Goal: Transaction & Acquisition: Obtain resource

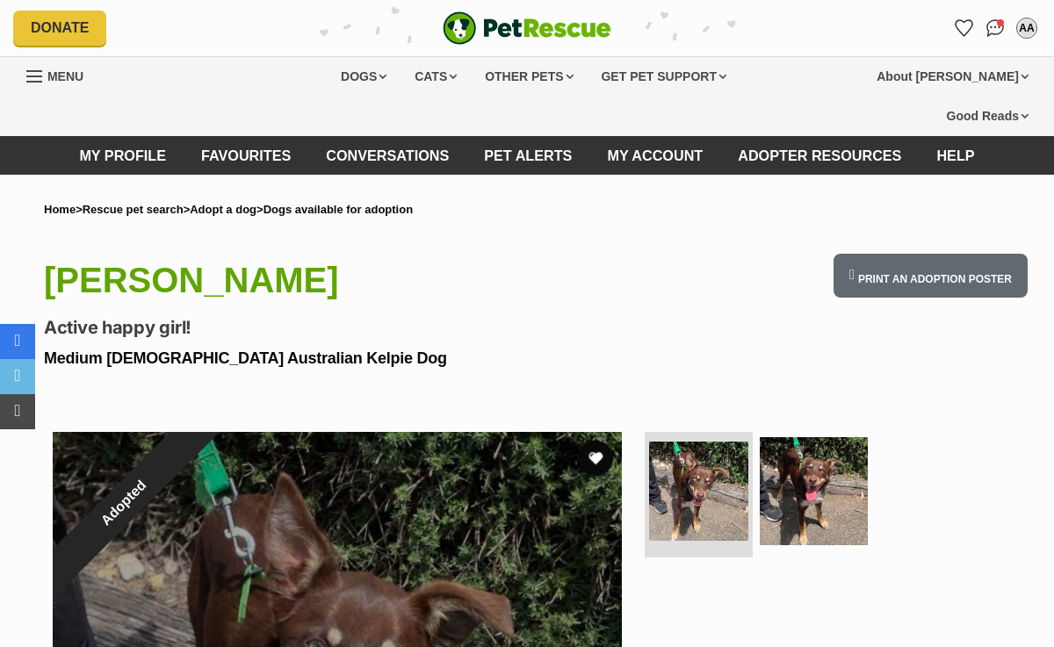
click at [248, 211] on link "Adopt a dog" at bounding box center [223, 209] width 67 height 13
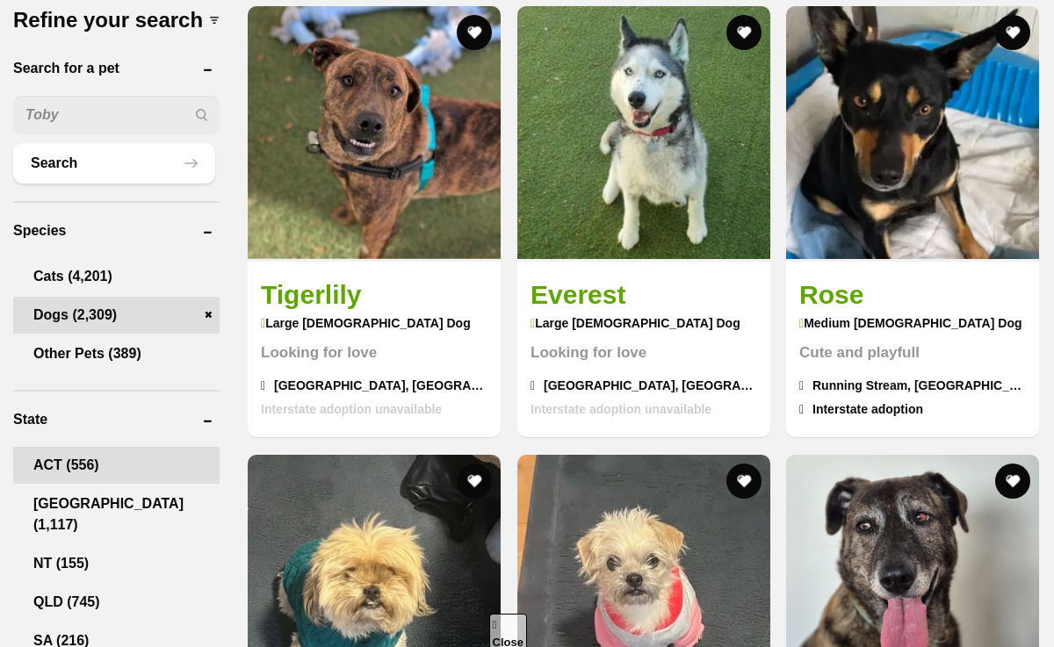
scroll to position [916, 0]
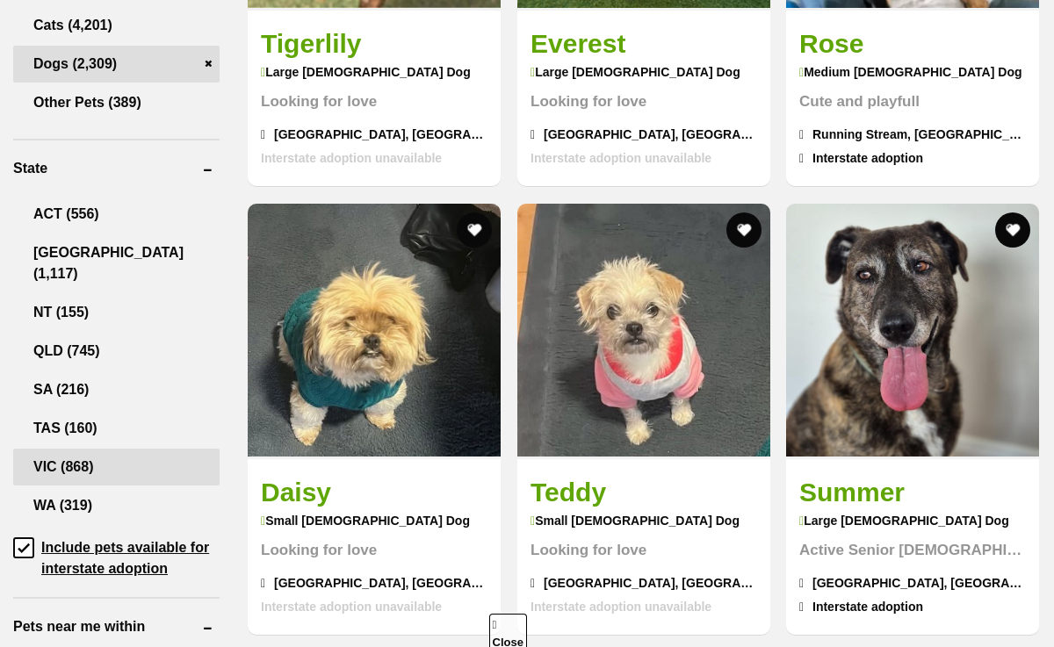
click at [71, 471] on link "VIC (868)" at bounding box center [116, 467] width 206 height 37
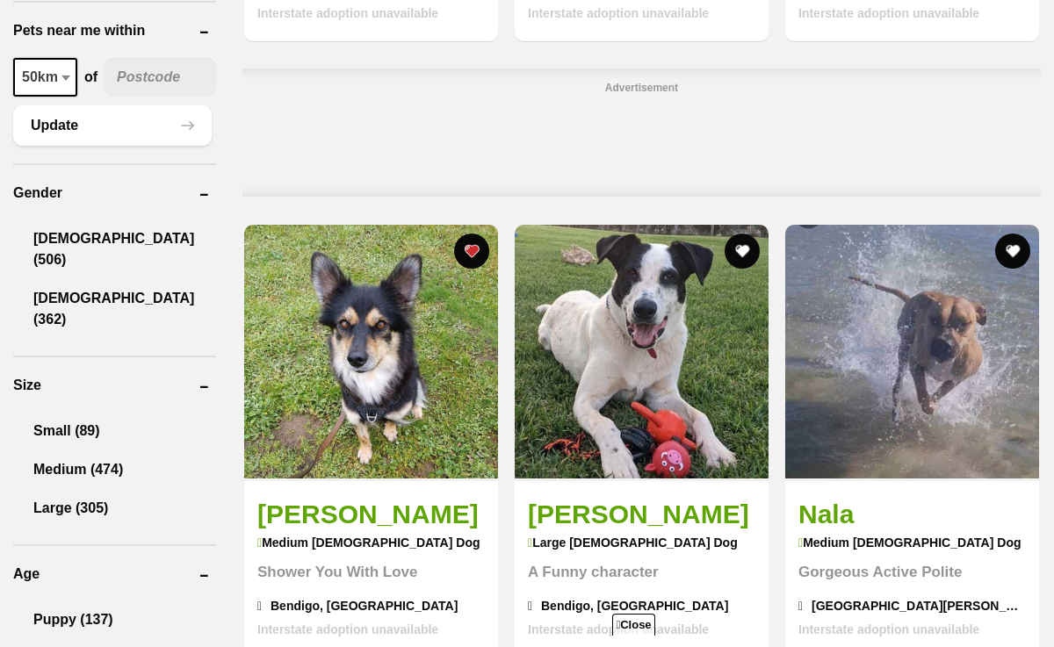
scroll to position [1651, 0]
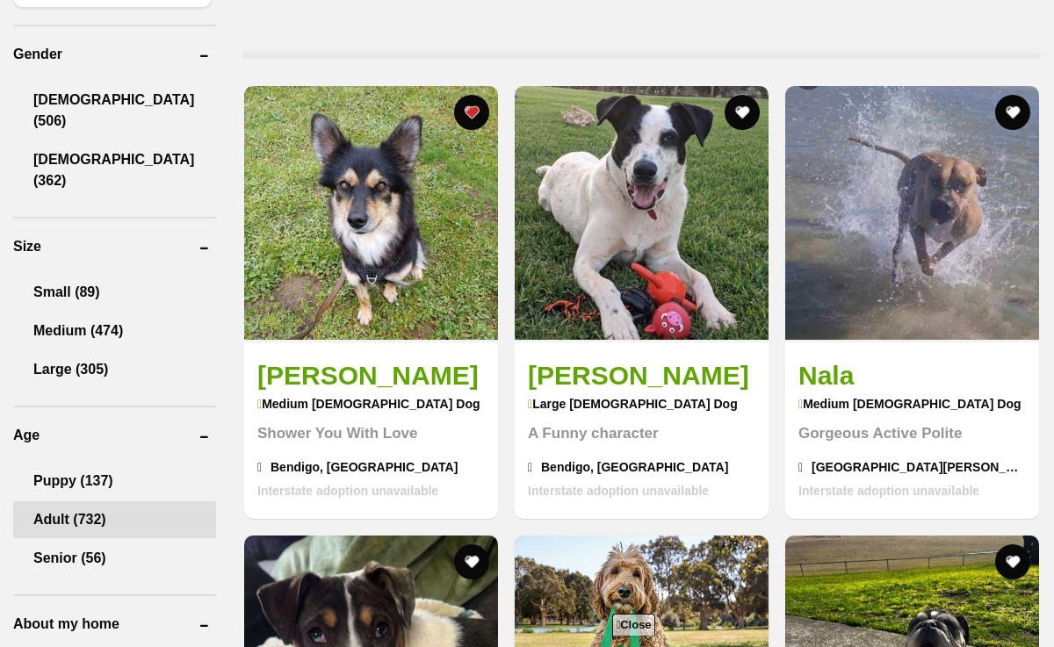
click at [85, 501] on link "Adult (732)" at bounding box center [114, 519] width 203 height 37
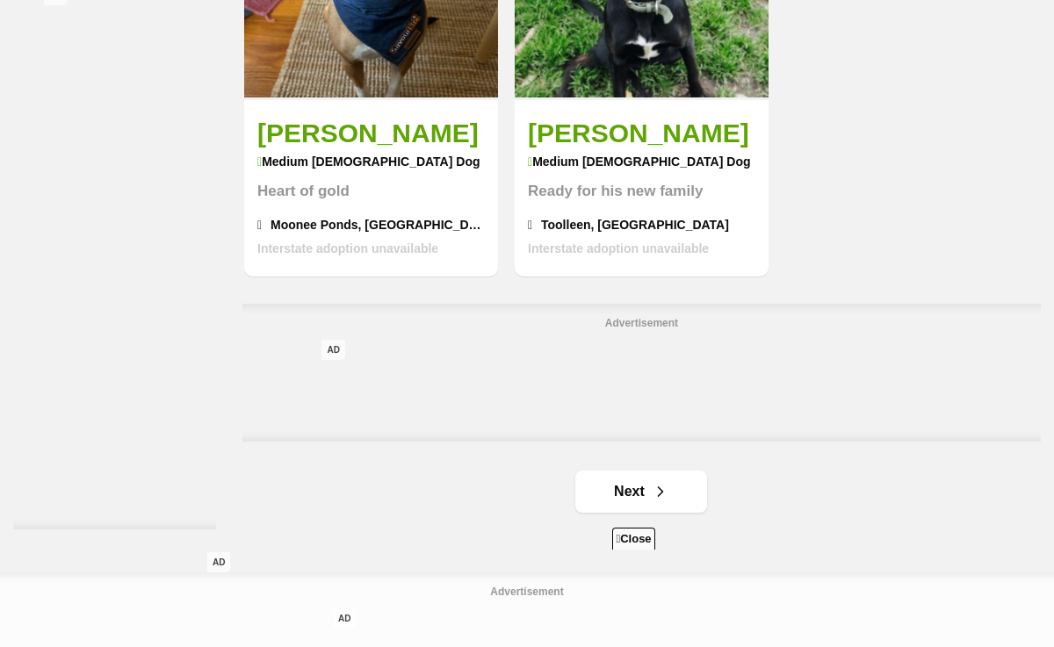
scroll to position [3898, 0]
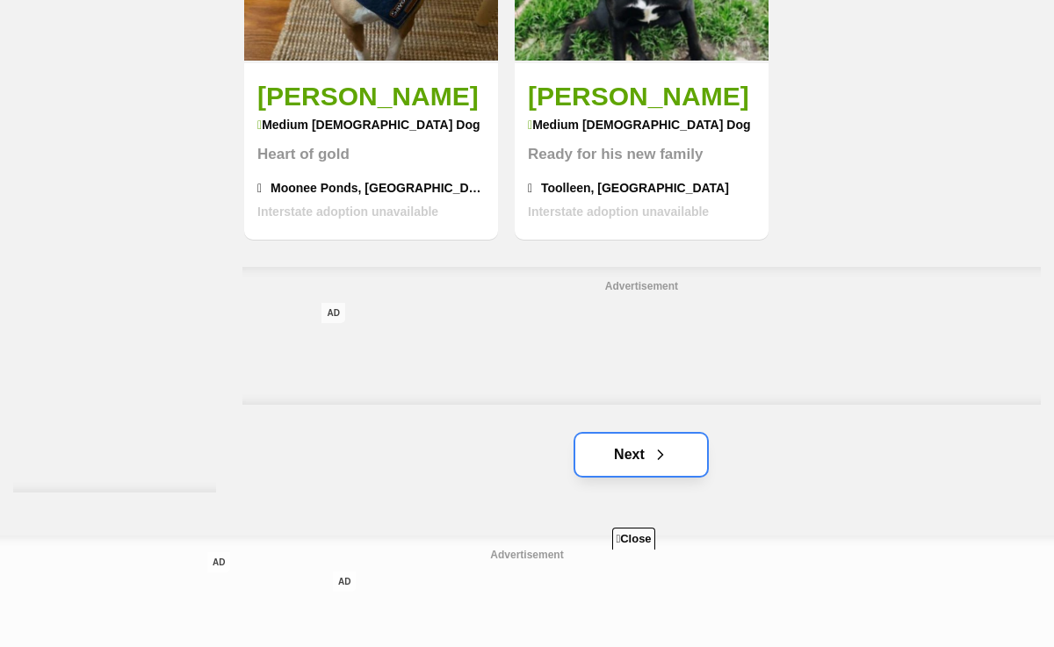
click at [658, 444] on span "Next page" at bounding box center [660, 454] width 18 height 21
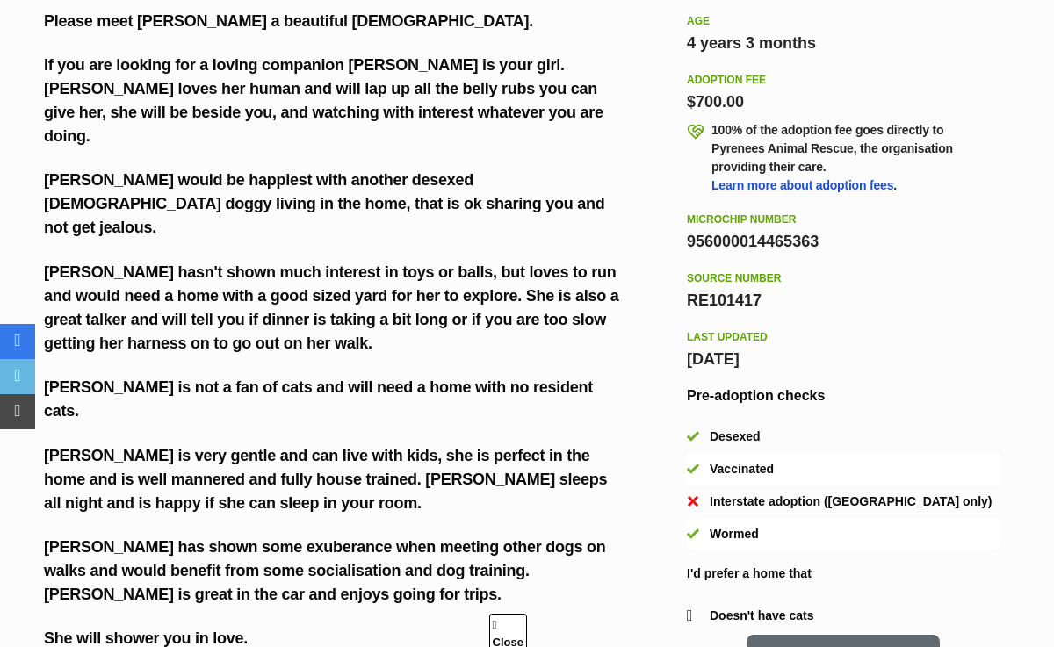
scroll to position [1353, 0]
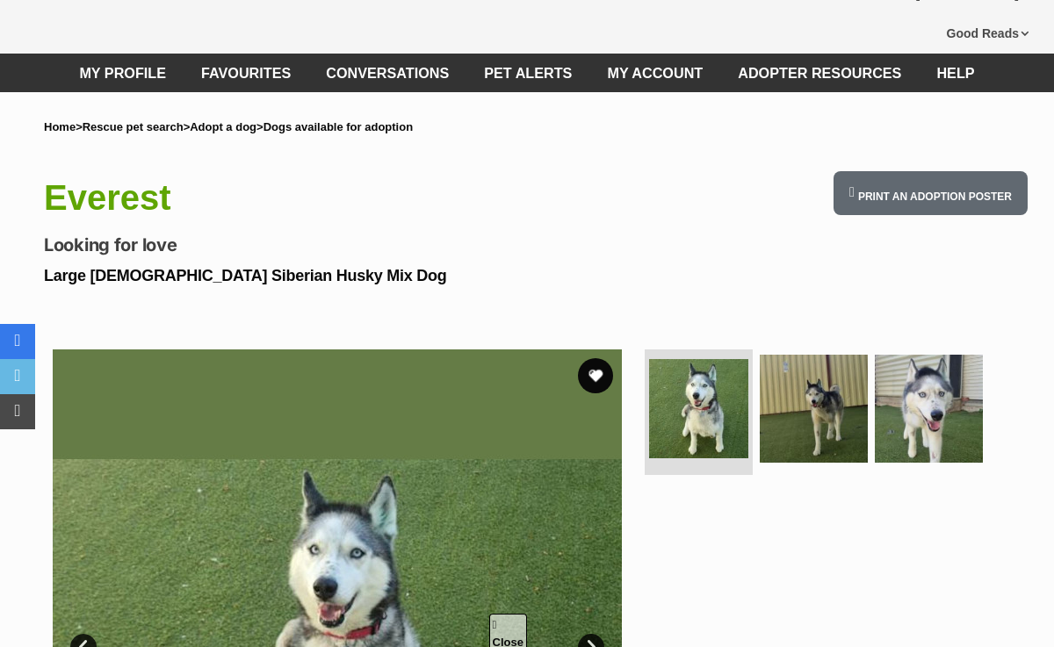
scroll to position [83, 0]
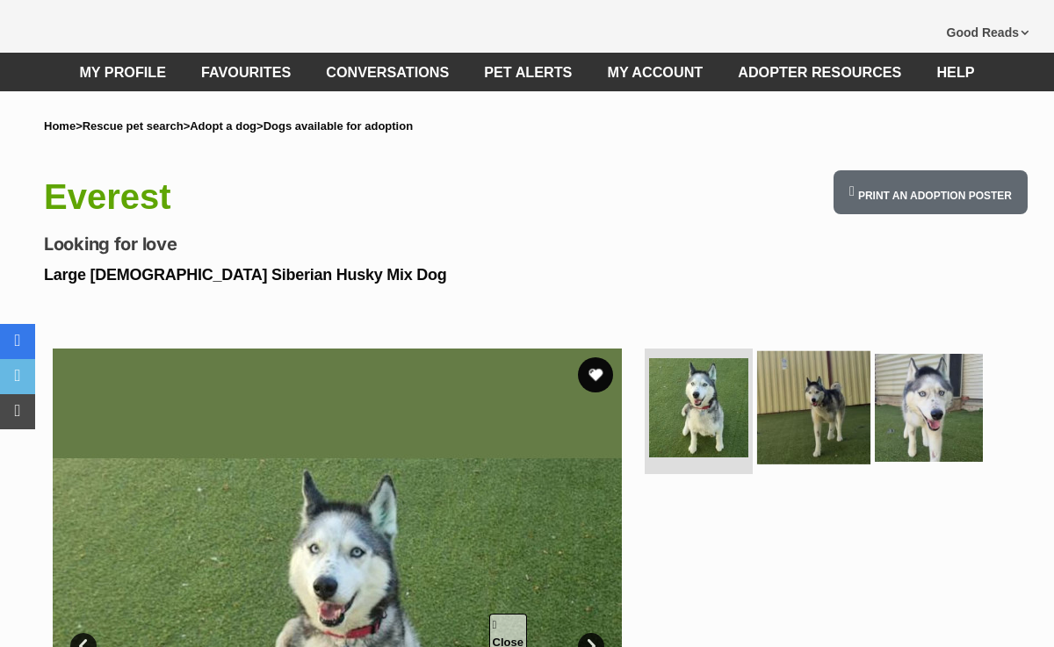
click at [844, 428] on img at bounding box center [813, 407] width 113 height 113
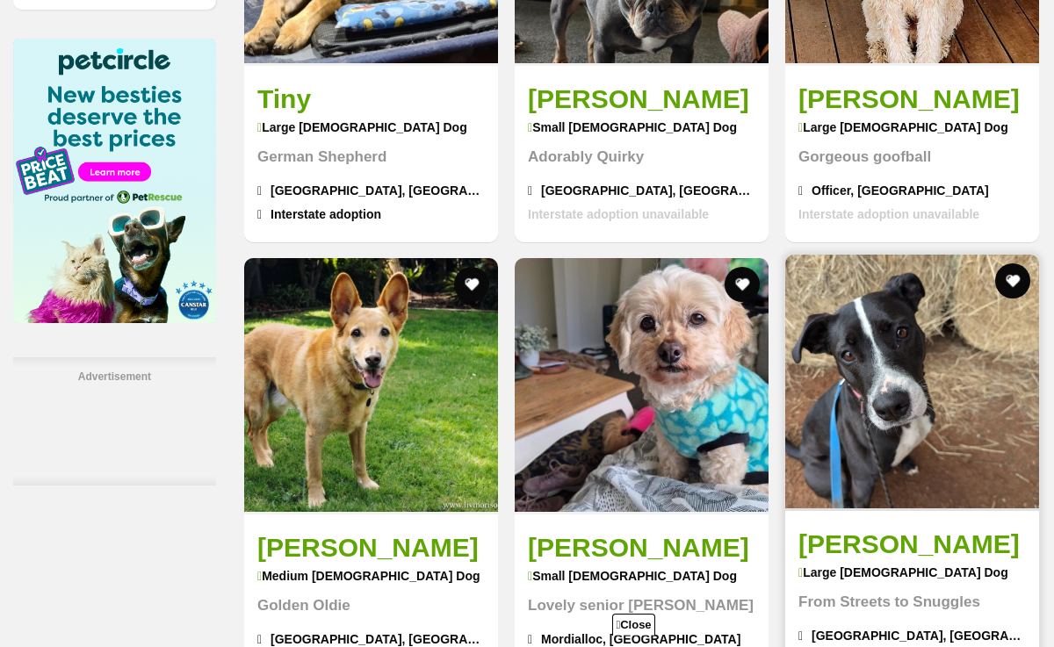
scroll to position [2992, 0]
